Goal: Information Seeking & Learning: Learn about a topic

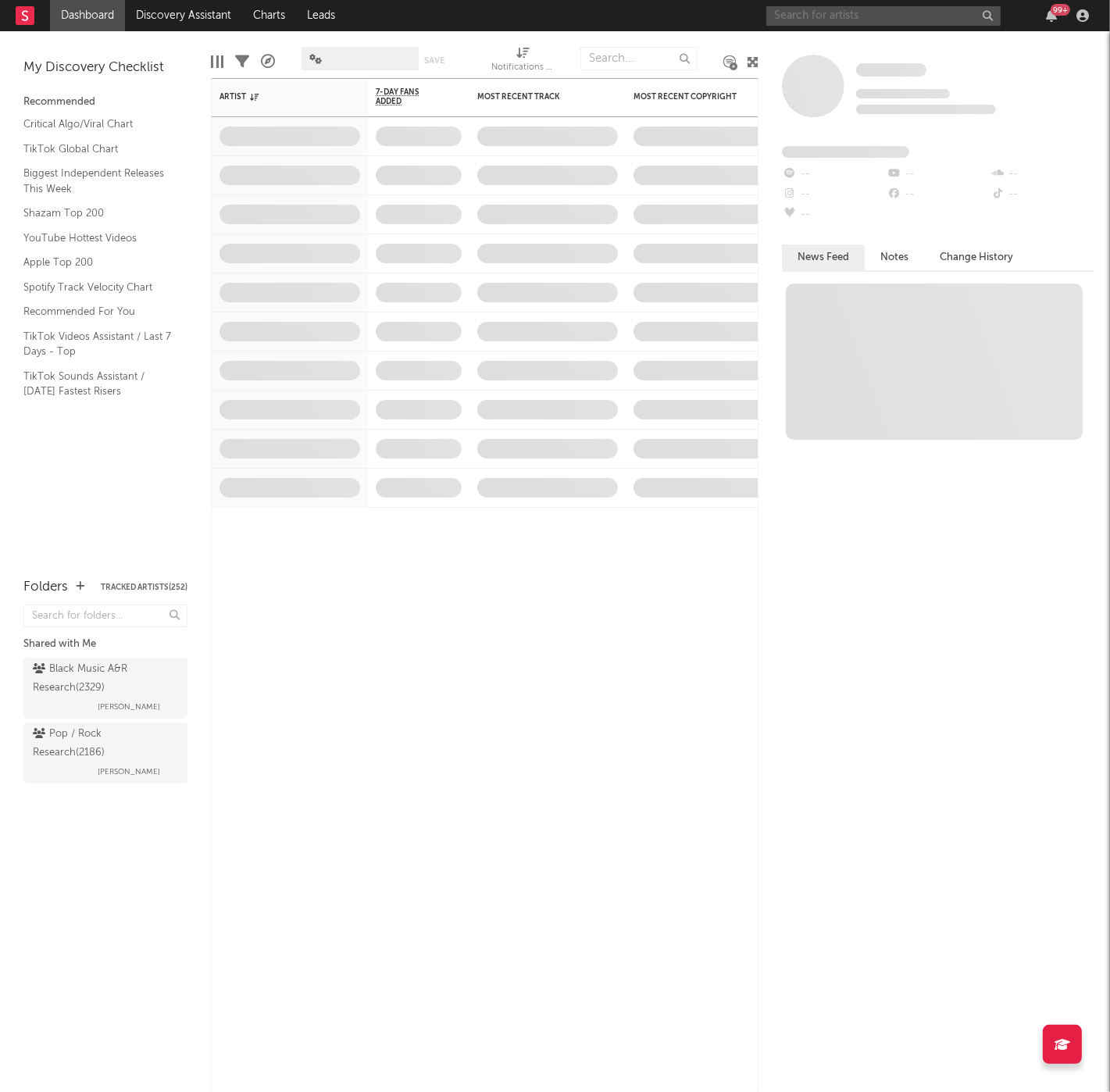
click at [811, 16] on input "text" at bounding box center [883, 16] width 235 height 20
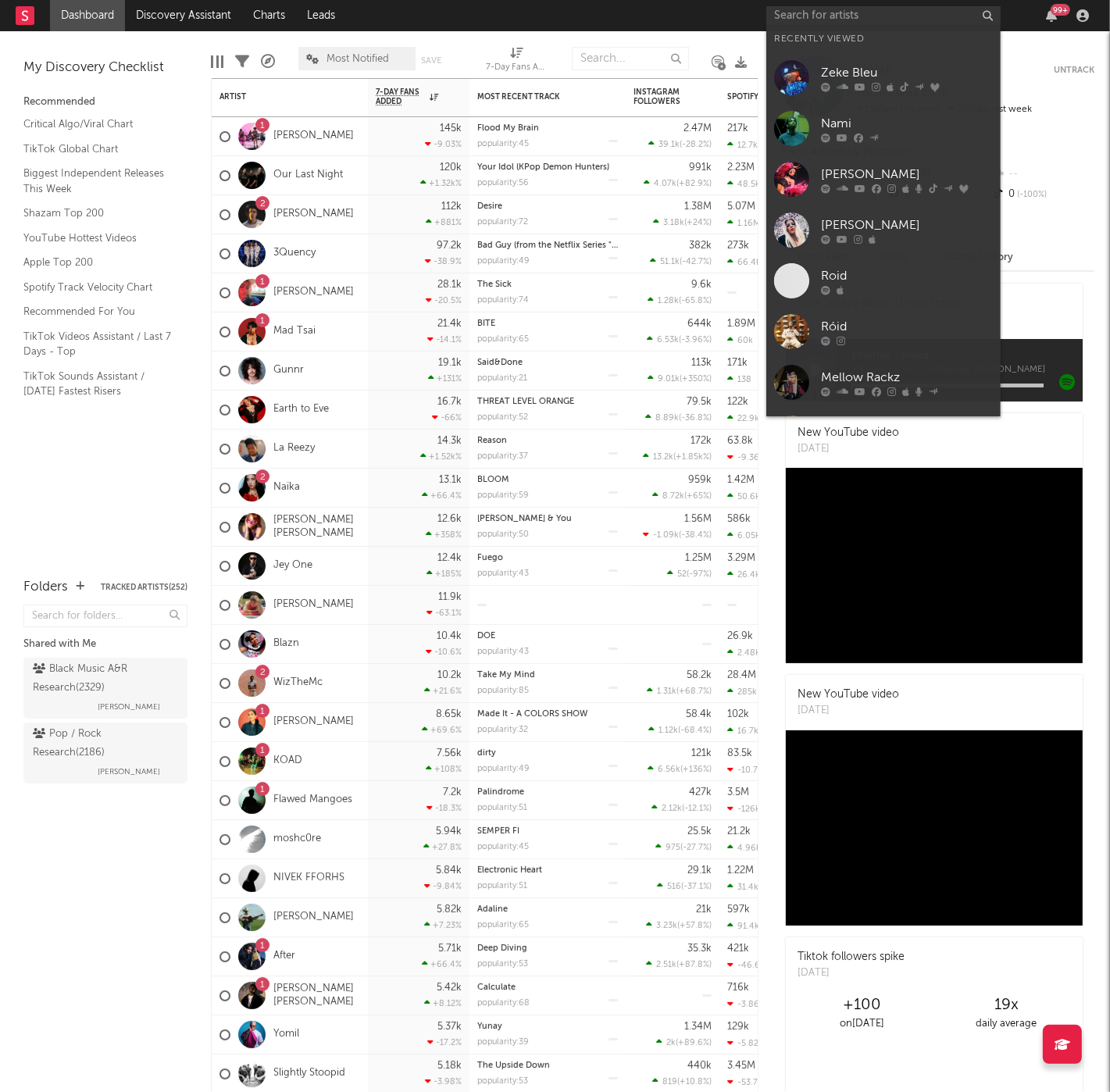
click at [829, 76] on div "Zeke Bleu" at bounding box center [907, 74] width 172 height 19
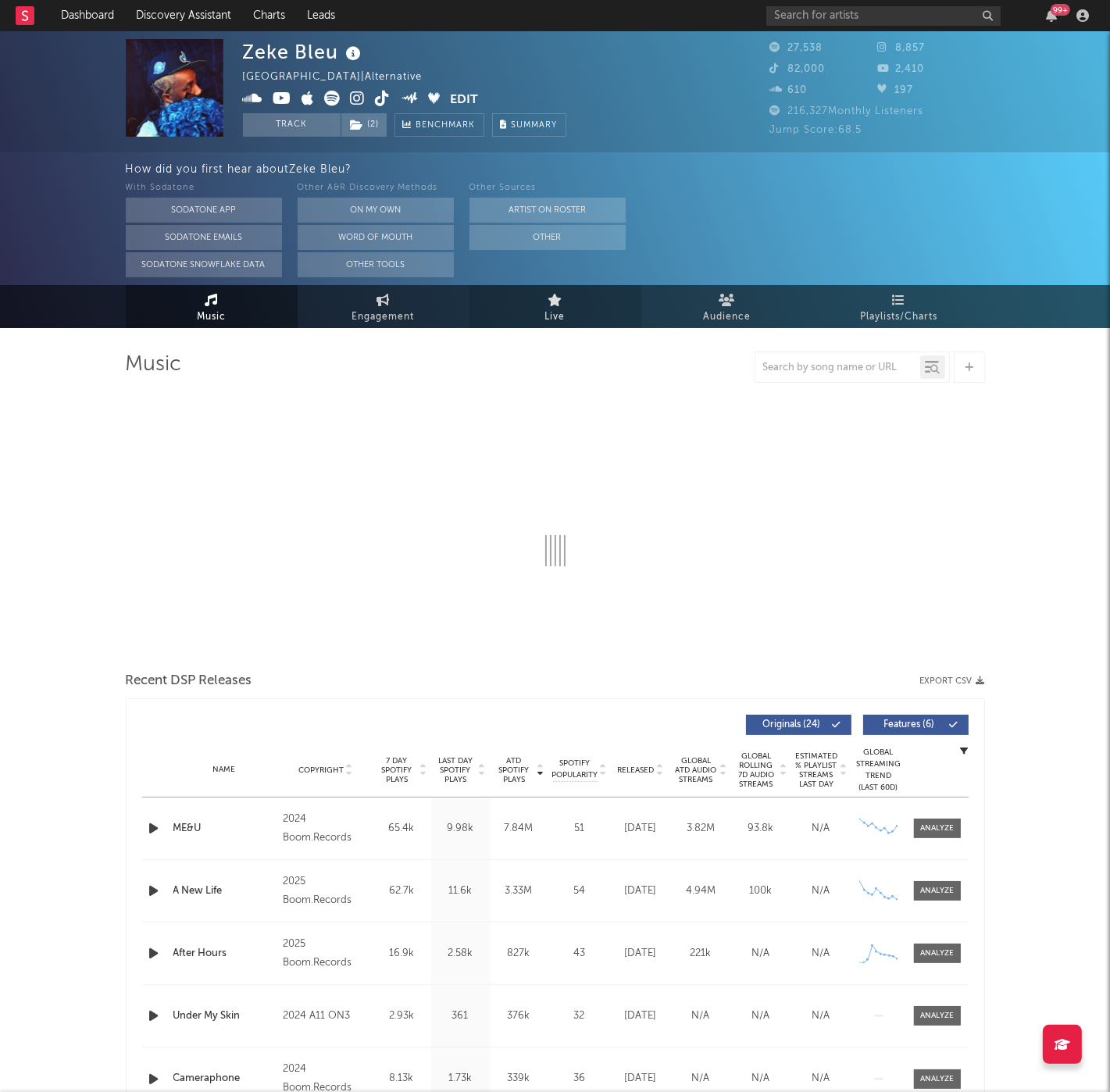
select select "6m"
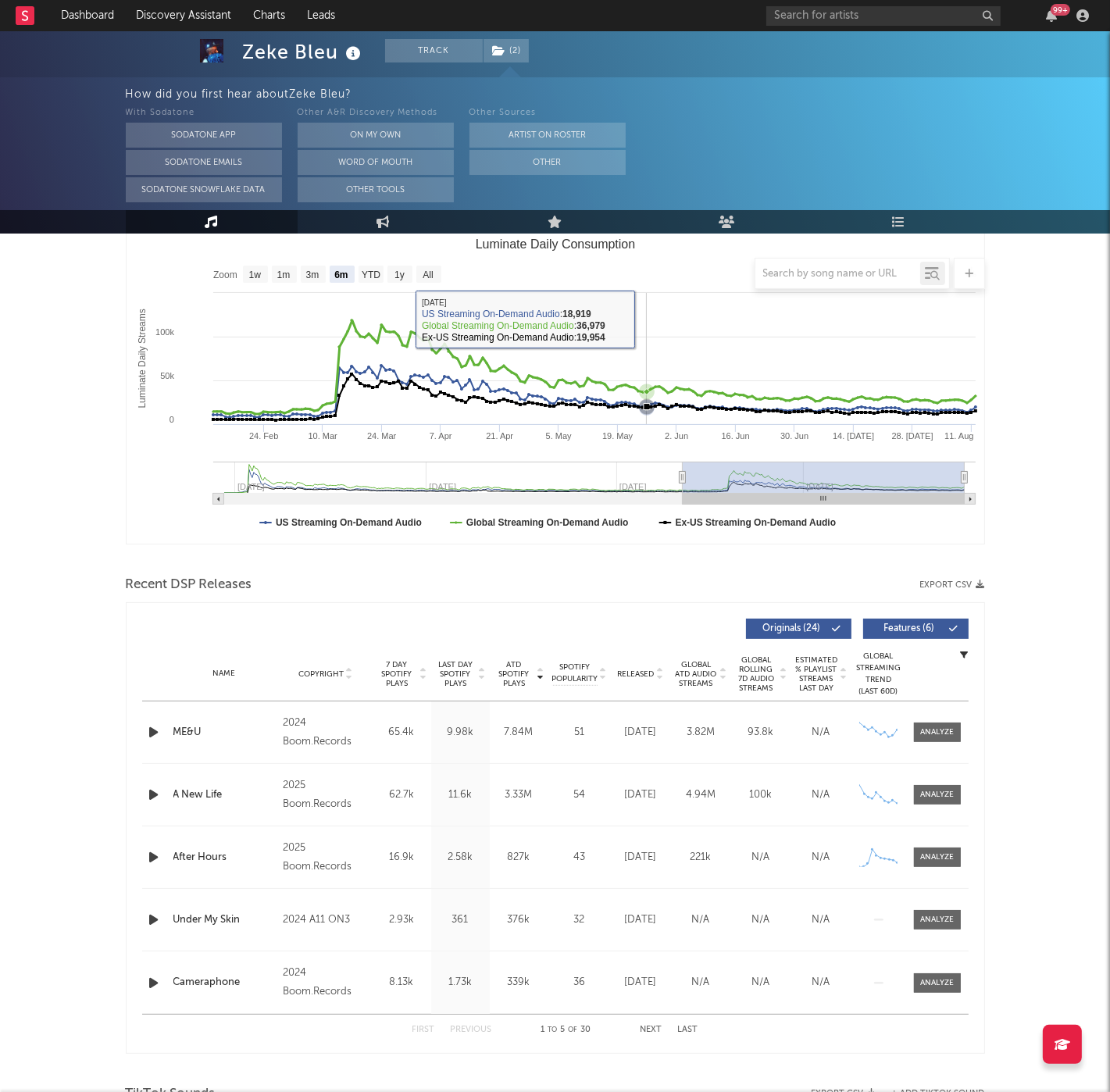
scroll to position [225, 0]
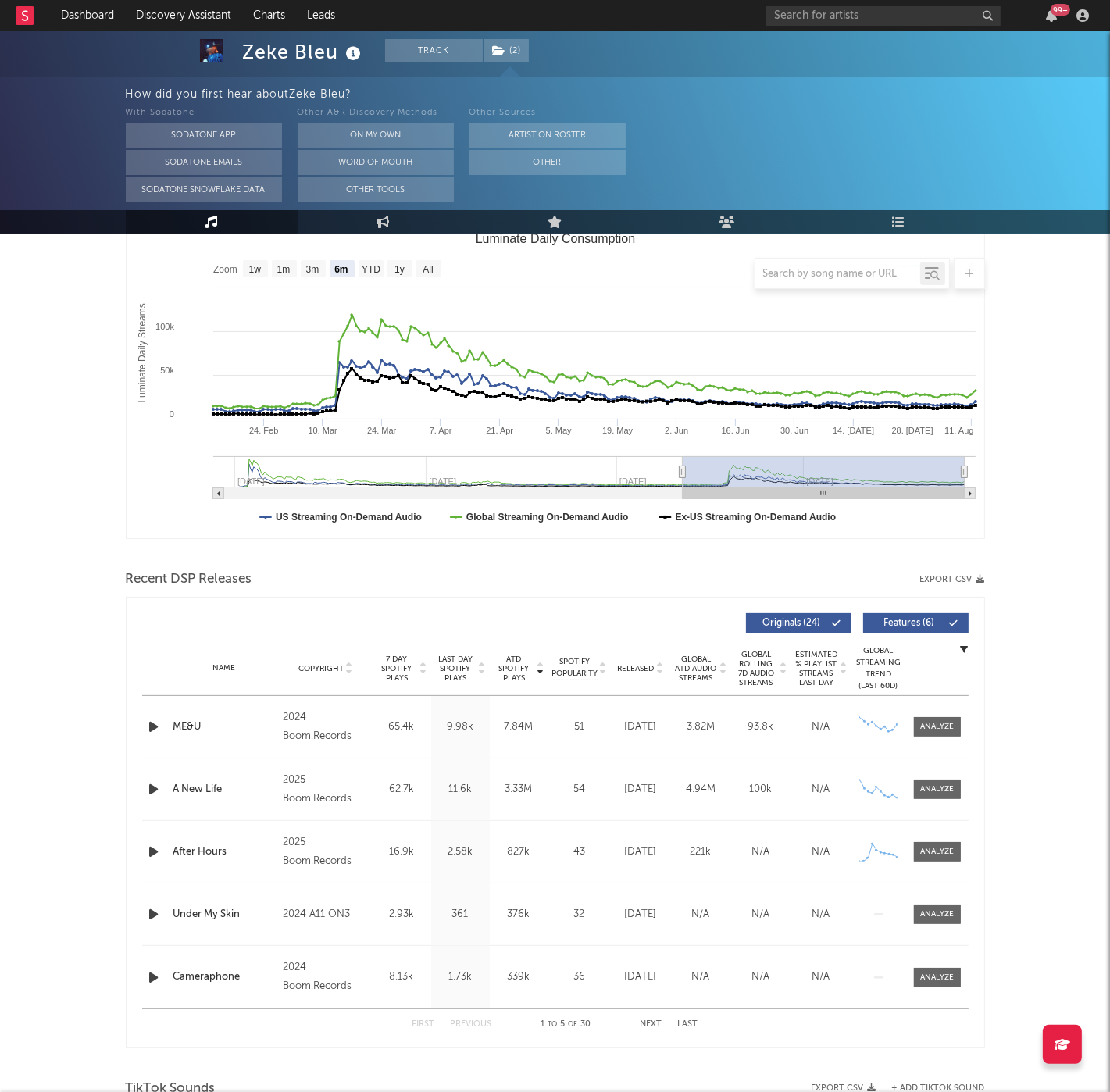
click at [629, 671] on div "Released" at bounding box center [641, 668] width 53 height 12
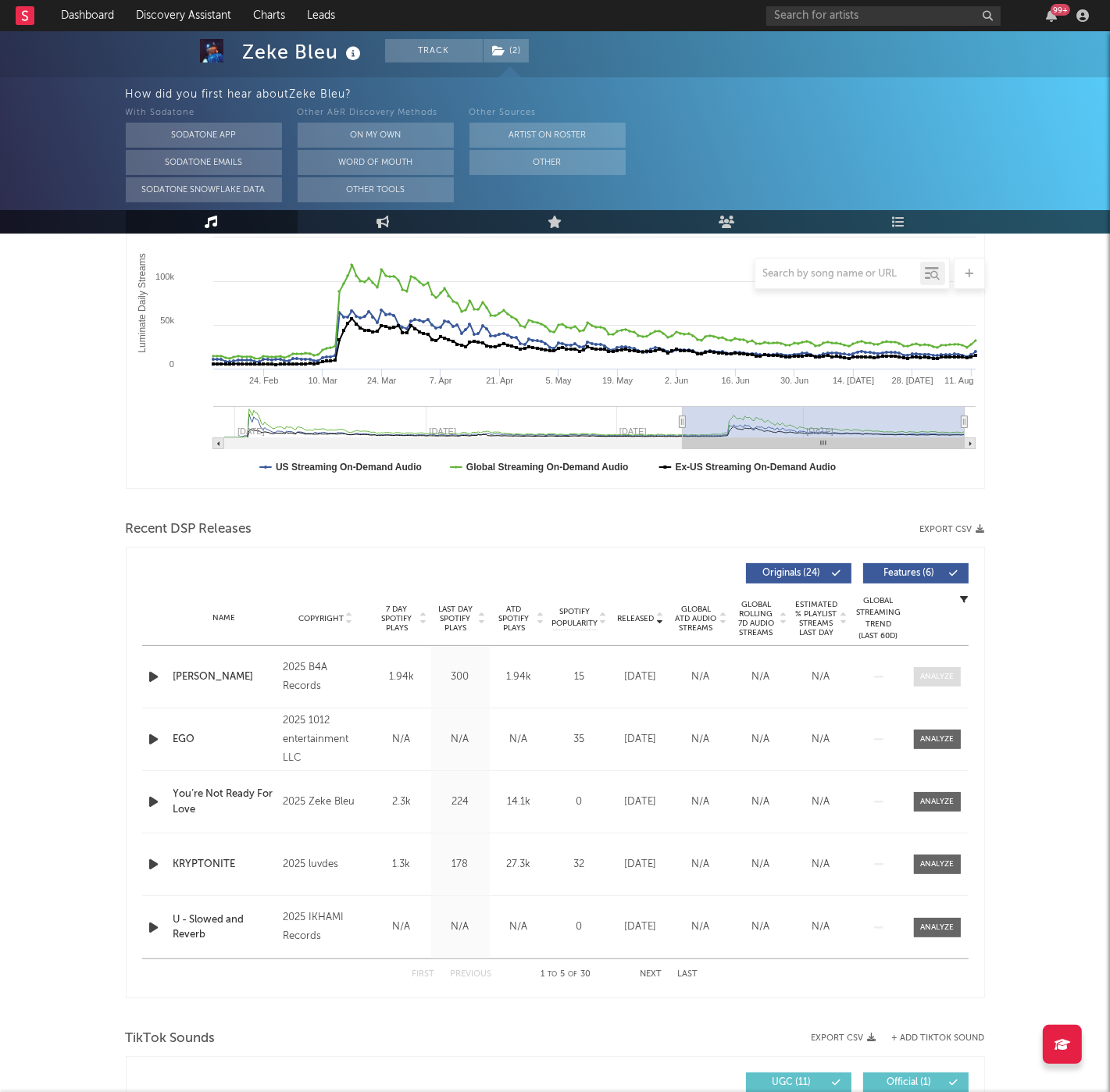
scroll to position [290, 0]
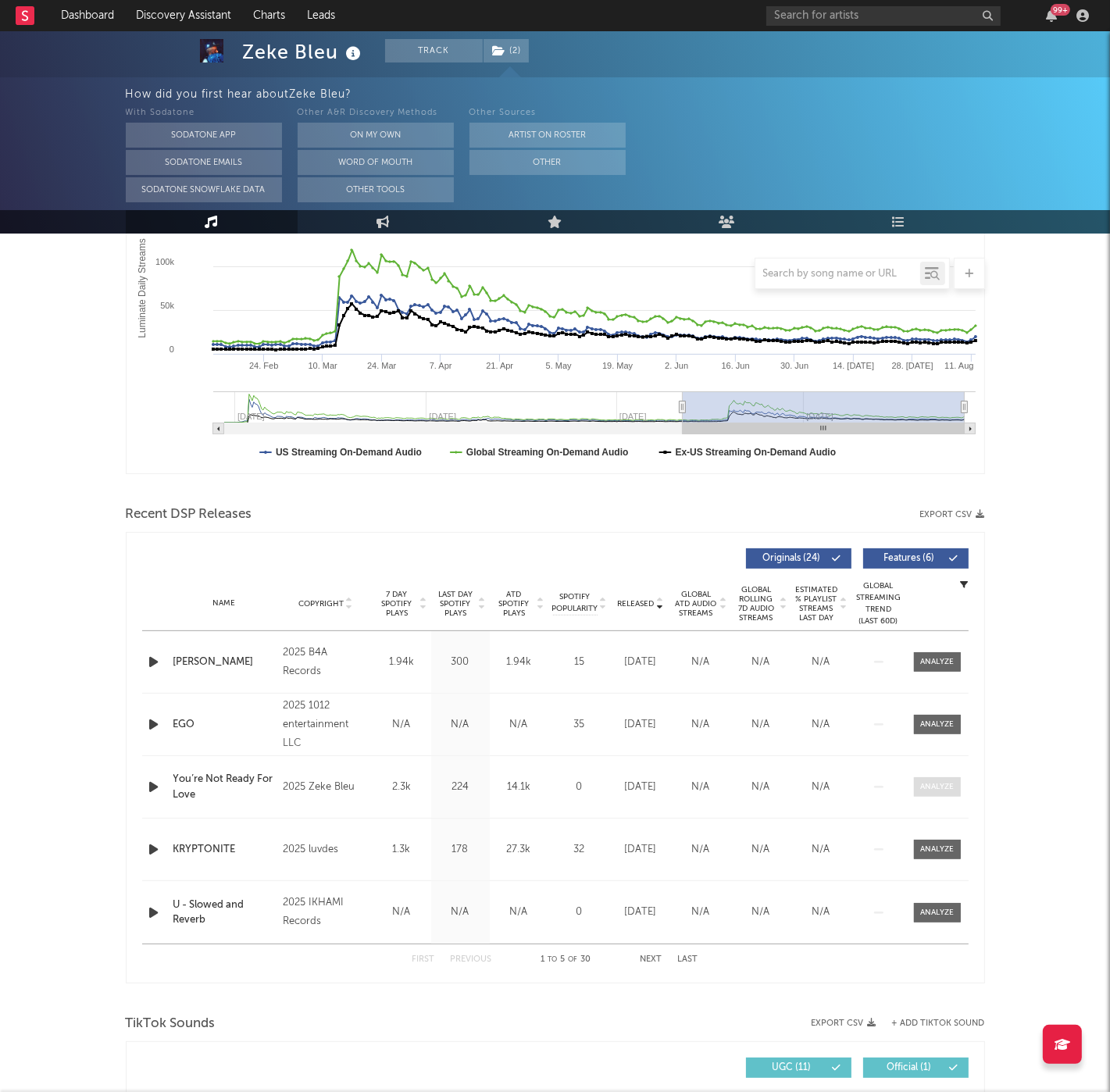
click at [937, 785] on div at bounding box center [937, 787] width 34 height 12
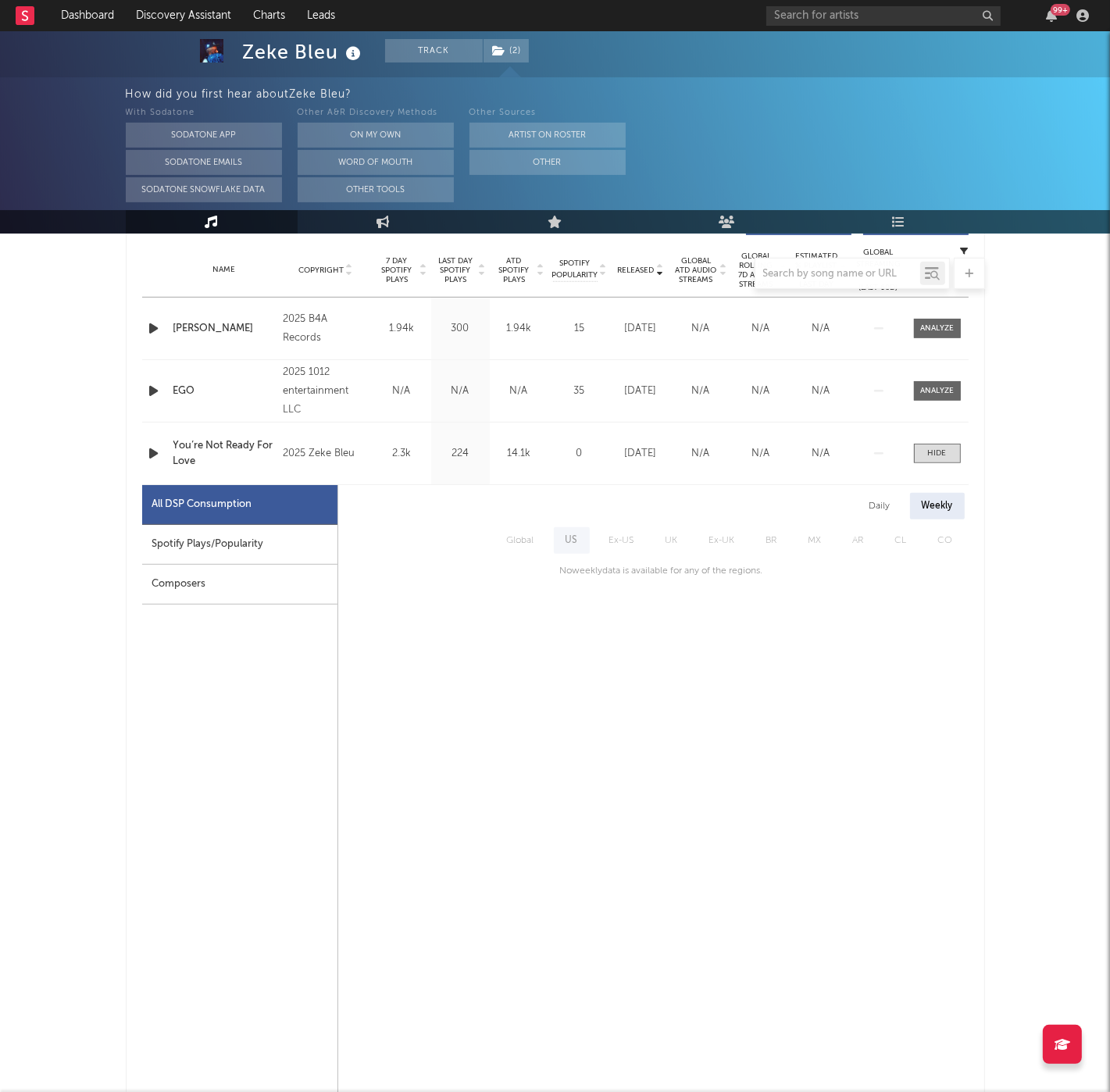
scroll to position [642, 0]
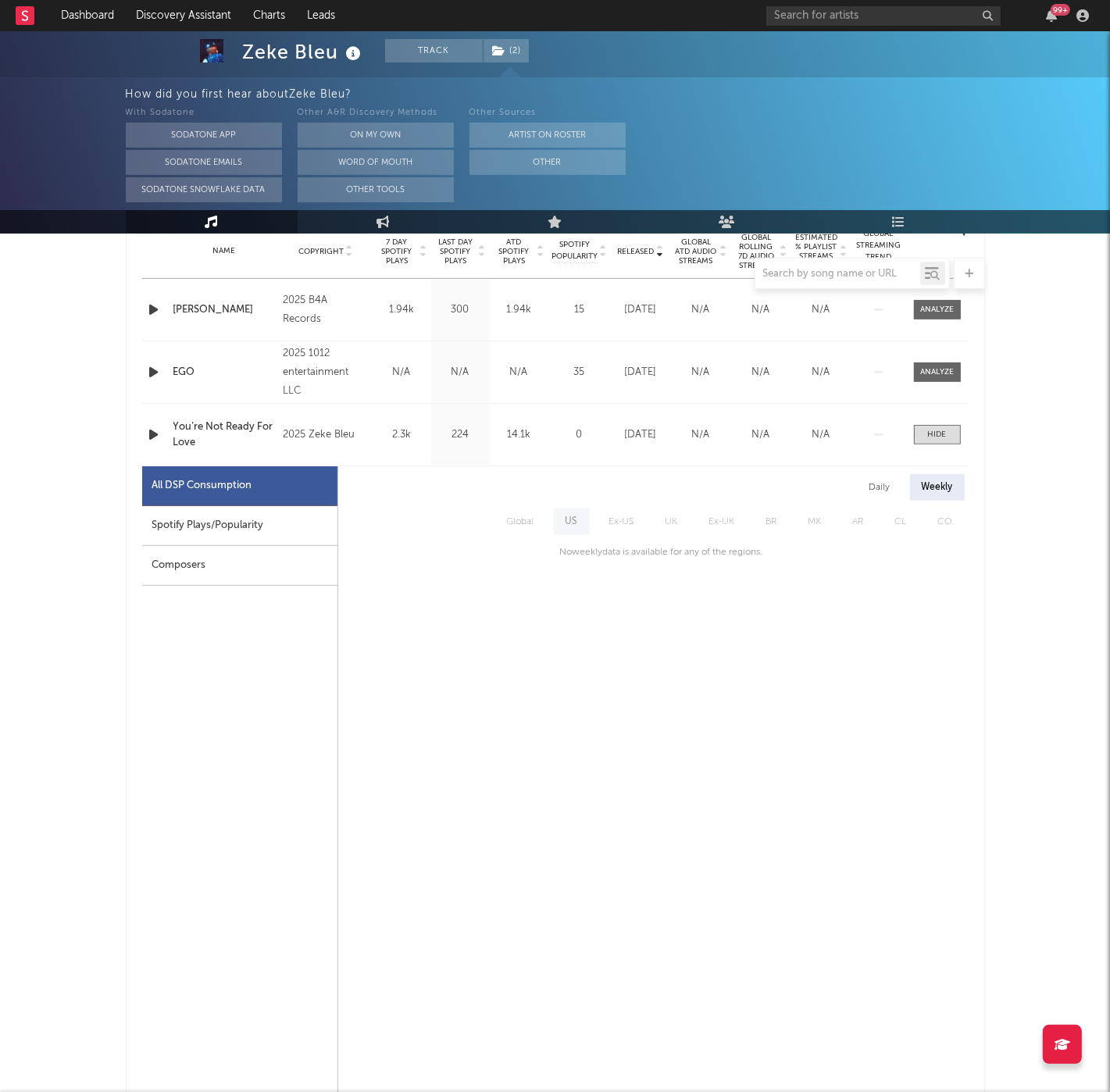
click at [894, 491] on div "Daily" at bounding box center [880, 488] width 45 height 27
click at [968, 496] on div "Released Copyright 7 Day Spotify Plays Last Day Spotify Plays ATD Spotify Plays…" at bounding box center [555, 777] width 860 height 1195
click at [951, 429] on span at bounding box center [937, 434] width 47 height 20
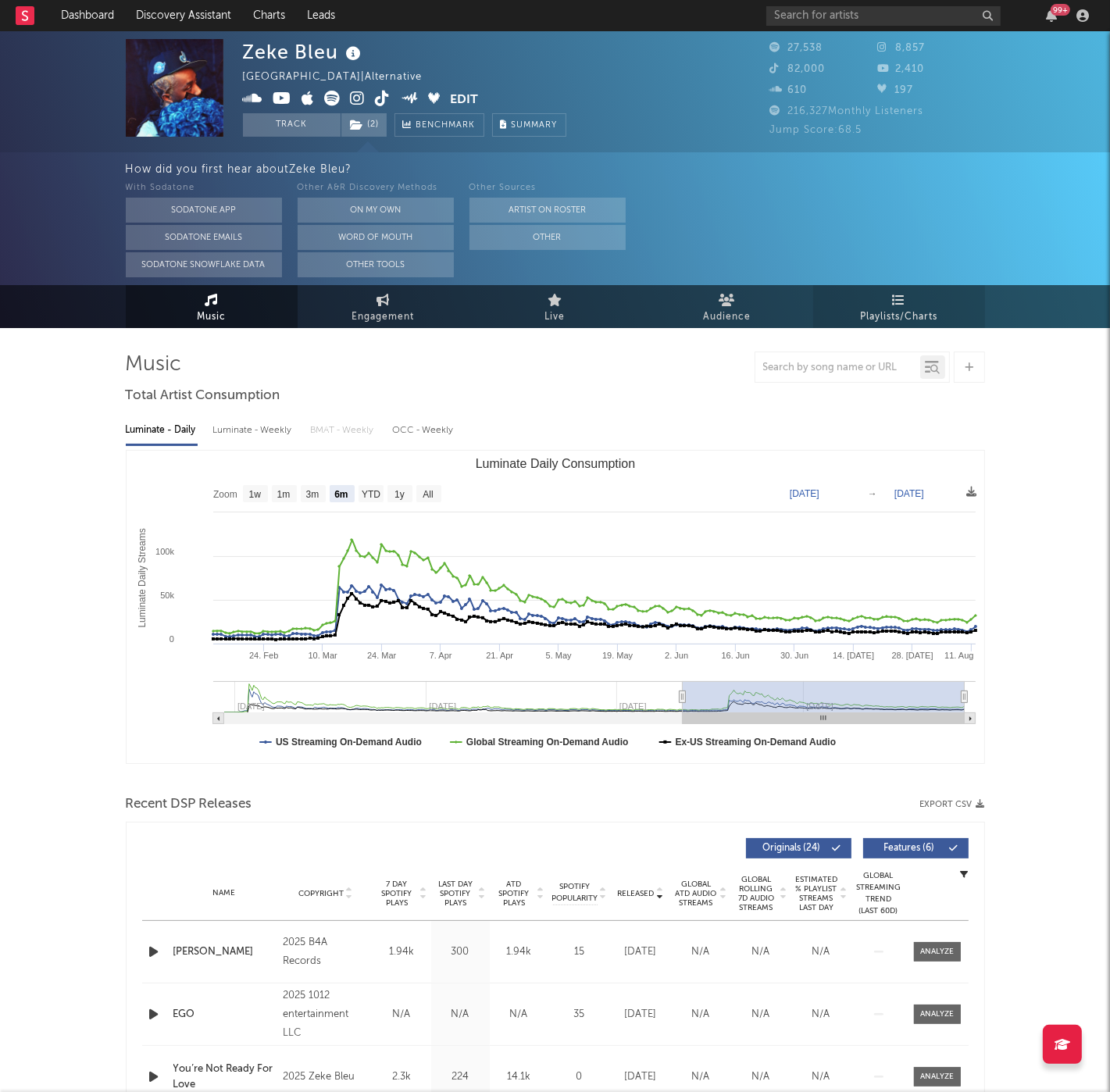
scroll to position [0, 0]
click at [888, 315] on span "Playlists/Charts" at bounding box center [899, 317] width 78 height 19
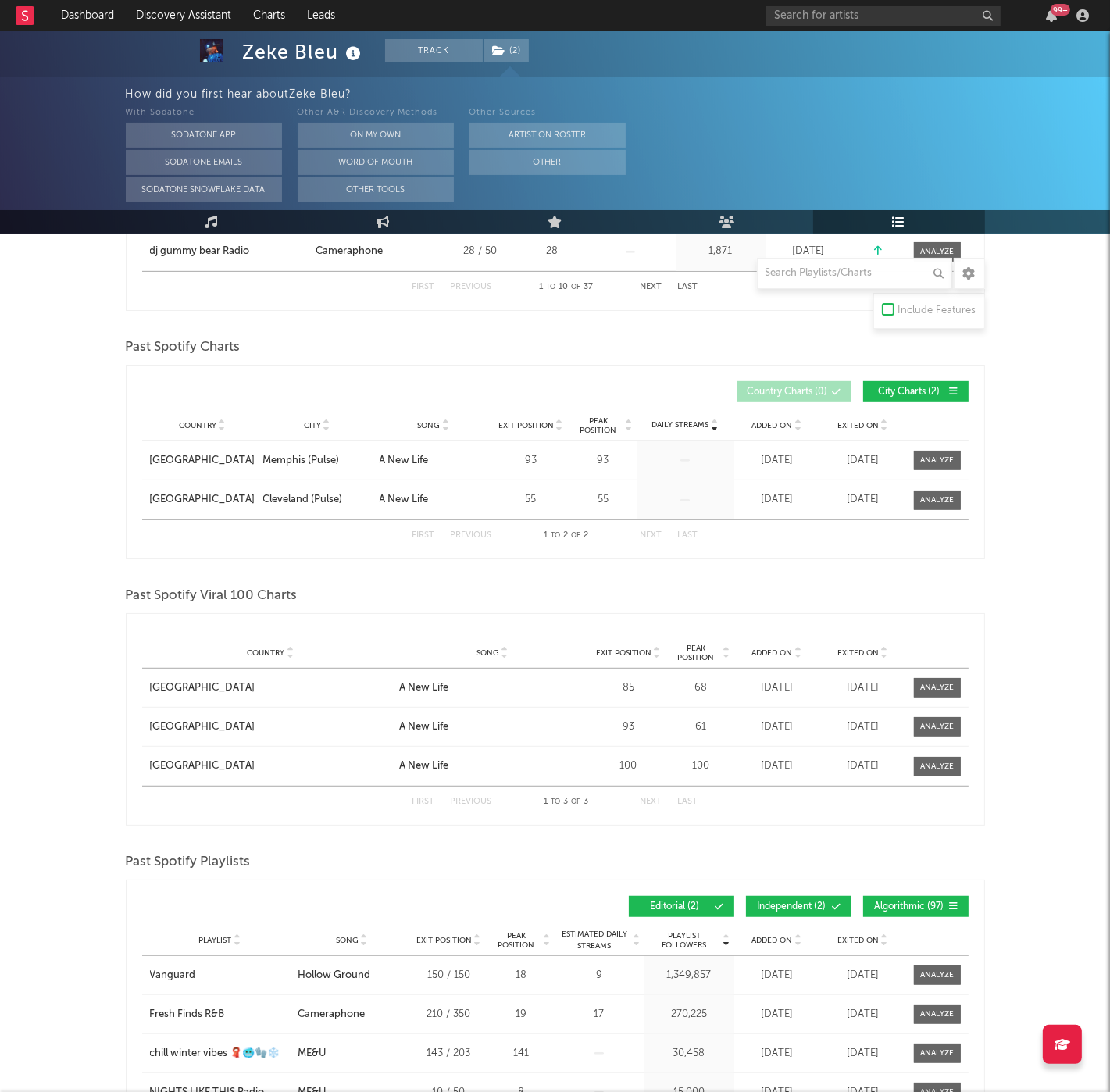
scroll to position [783, 0]
